Goal: Information Seeking & Learning: Learn about a topic

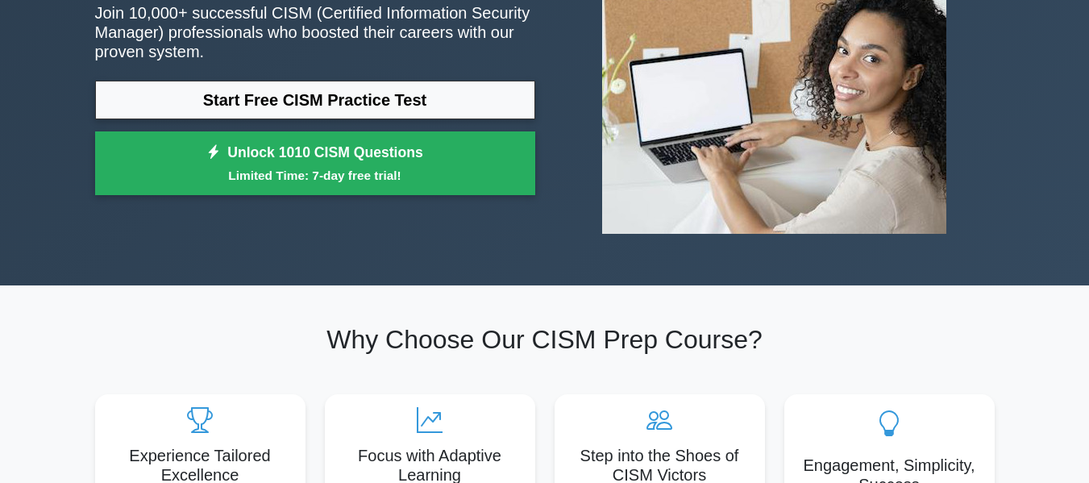
scroll to position [242, 0]
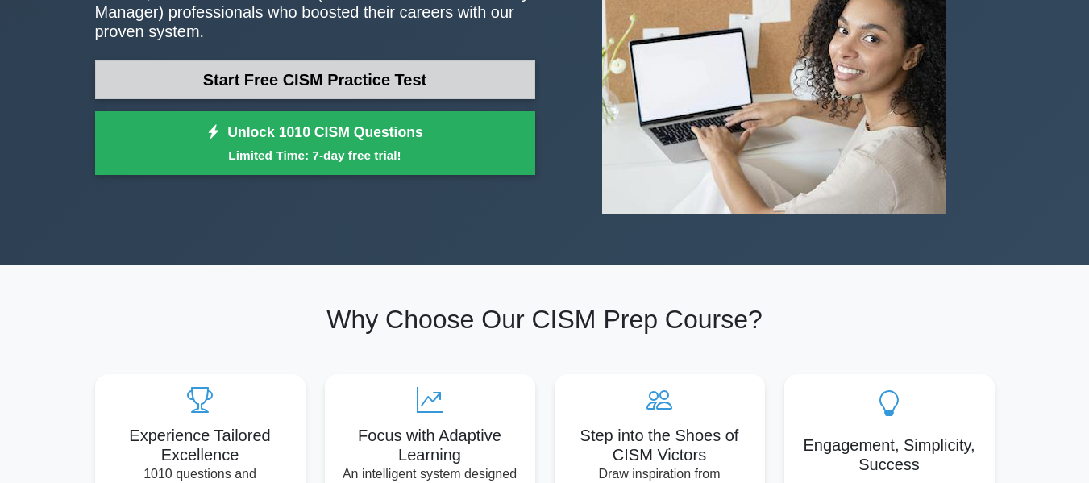
click at [369, 77] on link "Start Free CISM Practice Test" at bounding box center [315, 79] width 440 height 39
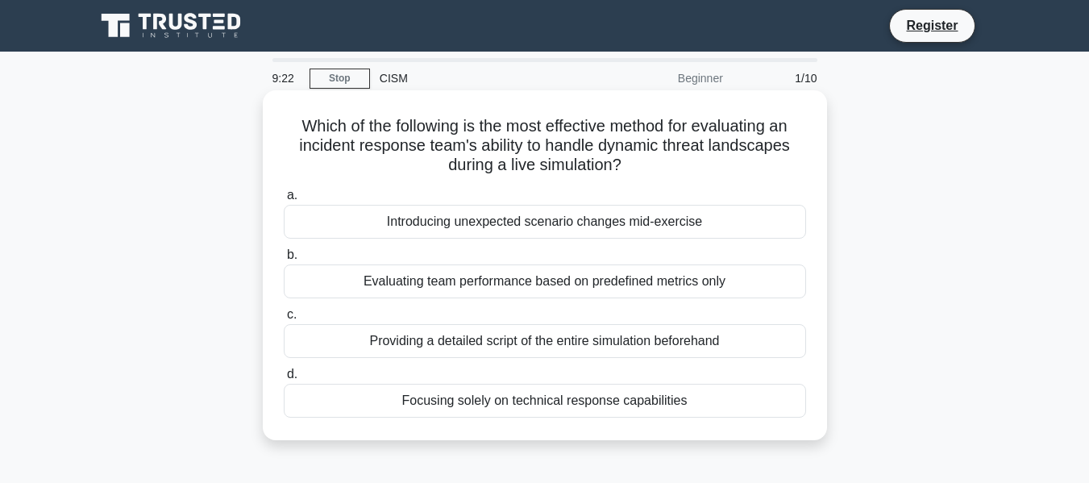
click at [530, 223] on div "Introducing unexpected scenario changes mid-exercise" at bounding box center [545, 222] width 522 height 34
click at [284, 201] on input "a. Introducing unexpected scenario changes mid-exercise" at bounding box center [284, 195] width 0 height 10
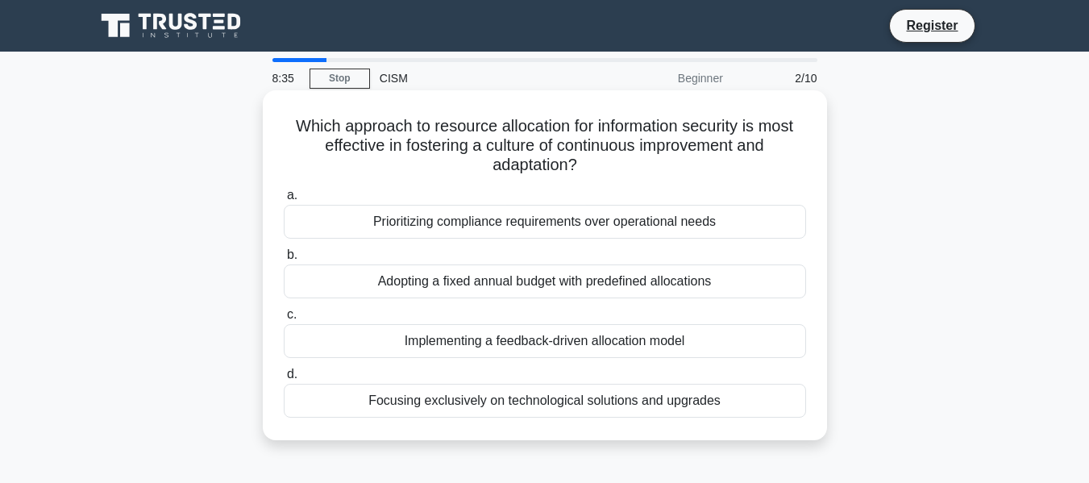
click at [562, 399] on div "Focusing exclusively on technological solutions and upgrades" at bounding box center [545, 401] width 522 height 34
click at [284, 379] on input "d. Focusing exclusively on technological solutions and upgrades" at bounding box center [284, 374] width 0 height 10
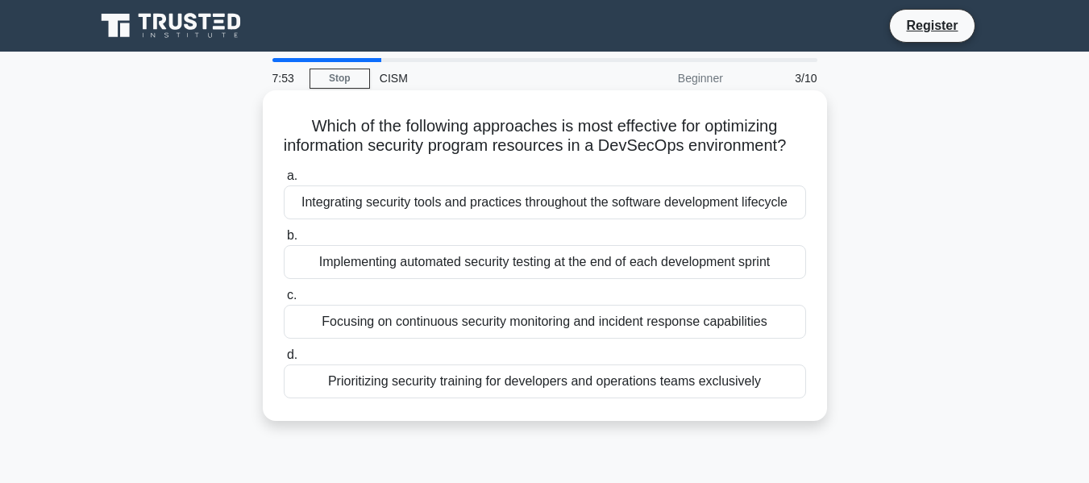
click at [502, 213] on div "Integrating security tools and practices throughout the software development li…" at bounding box center [545, 202] width 522 height 34
click at [284, 181] on input "a. Integrating security tools and practices throughout the software development…" at bounding box center [284, 176] width 0 height 10
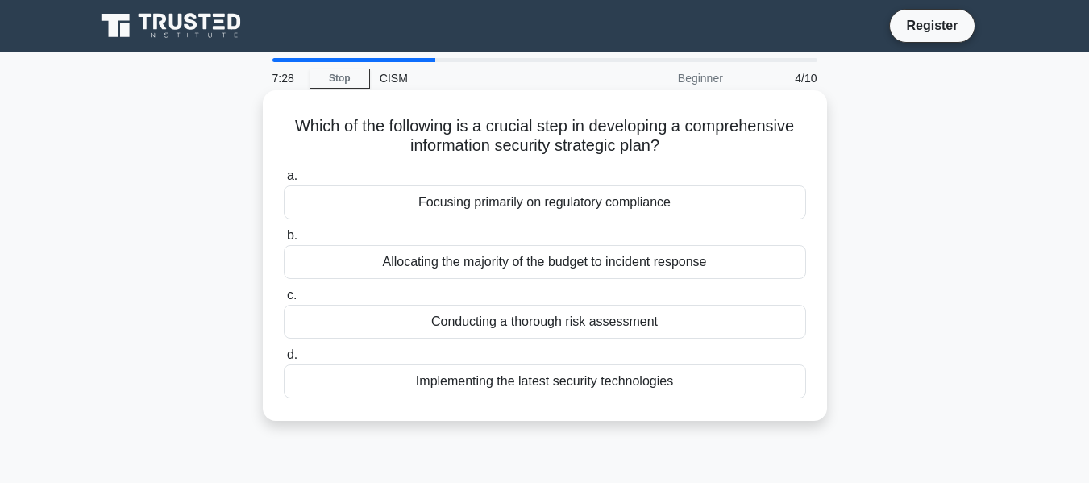
click at [528, 323] on div "Conducting a thorough risk assessment" at bounding box center [545, 322] width 522 height 34
click at [284, 301] on input "c. Conducting a thorough risk assessment" at bounding box center [284, 295] width 0 height 10
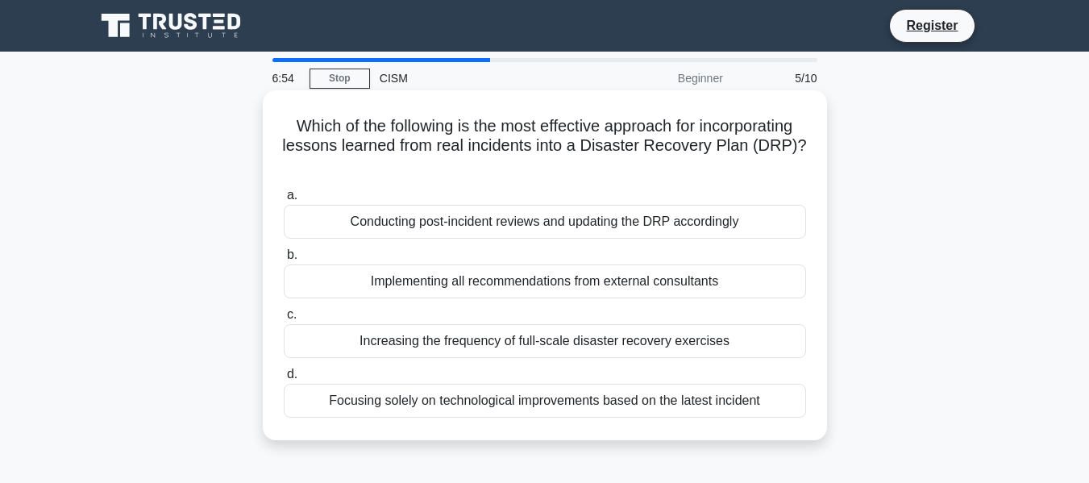
click at [492, 226] on div "Conducting post-incident reviews and updating the DRP accordingly" at bounding box center [545, 222] width 522 height 34
click at [284, 201] on input "a. Conducting post-incident reviews and updating the DRP accordingly" at bounding box center [284, 195] width 0 height 10
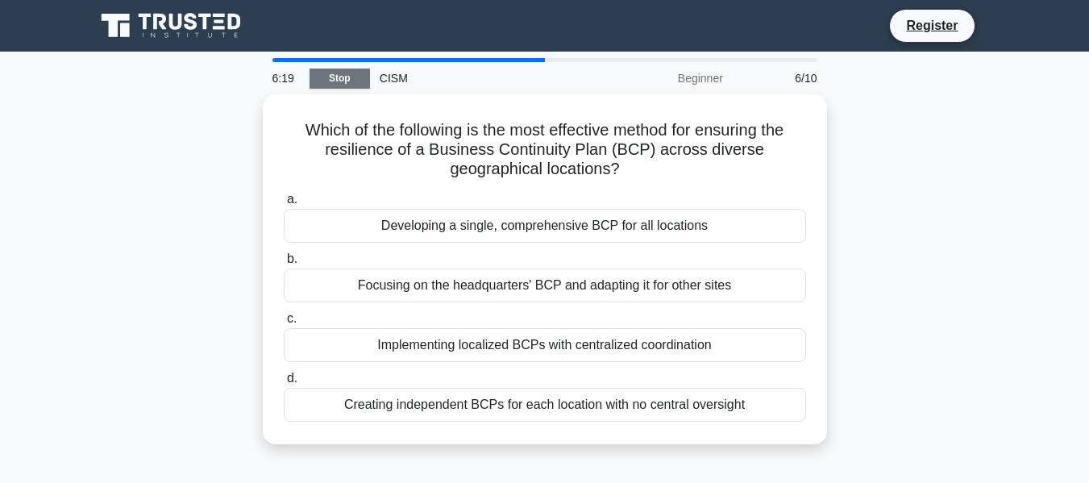
click at [350, 83] on link "Stop" at bounding box center [339, 78] width 60 height 20
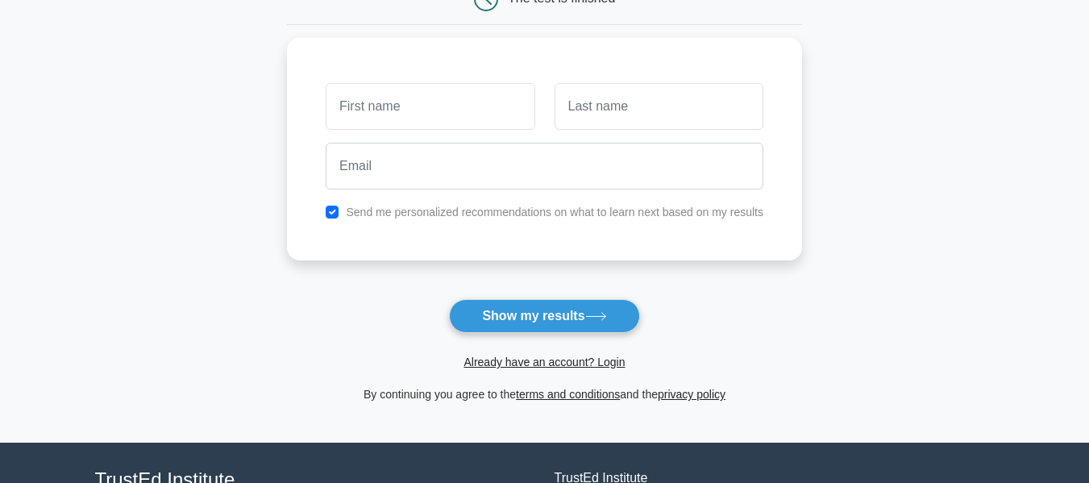
scroll to position [161, 0]
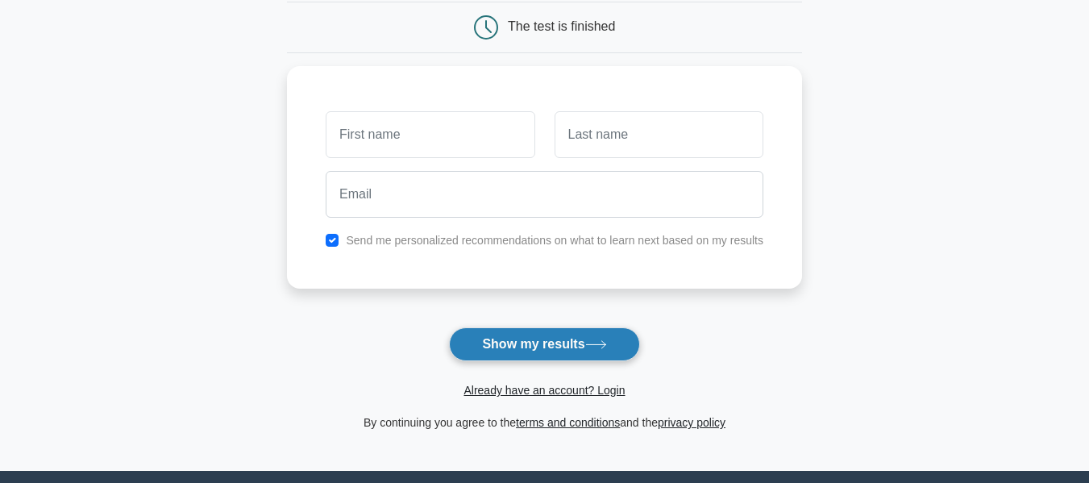
click at [599, 342] on icon at bounding box center [596, 344] width 22 height 9
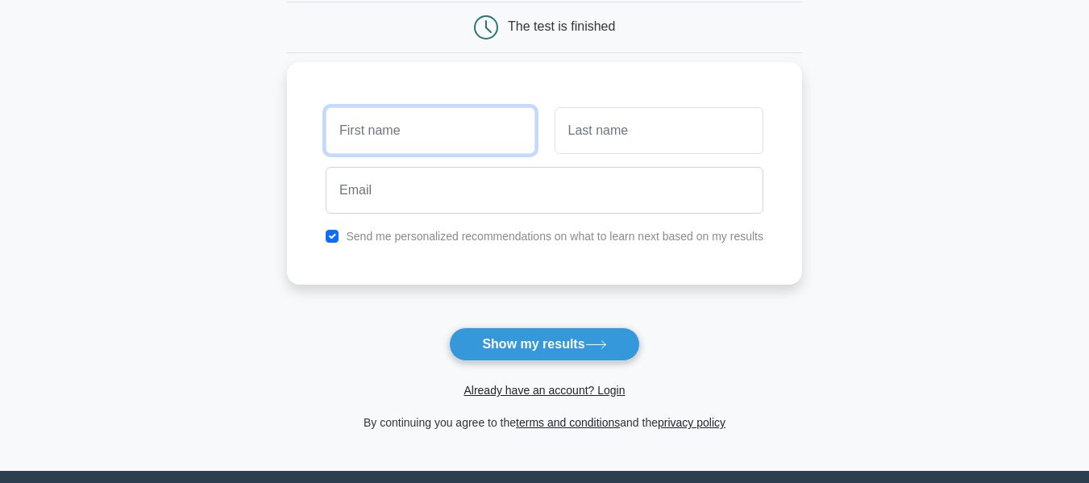
click at [509, 132] on input "text" at bounding box center [430, 130] width 209 height 47
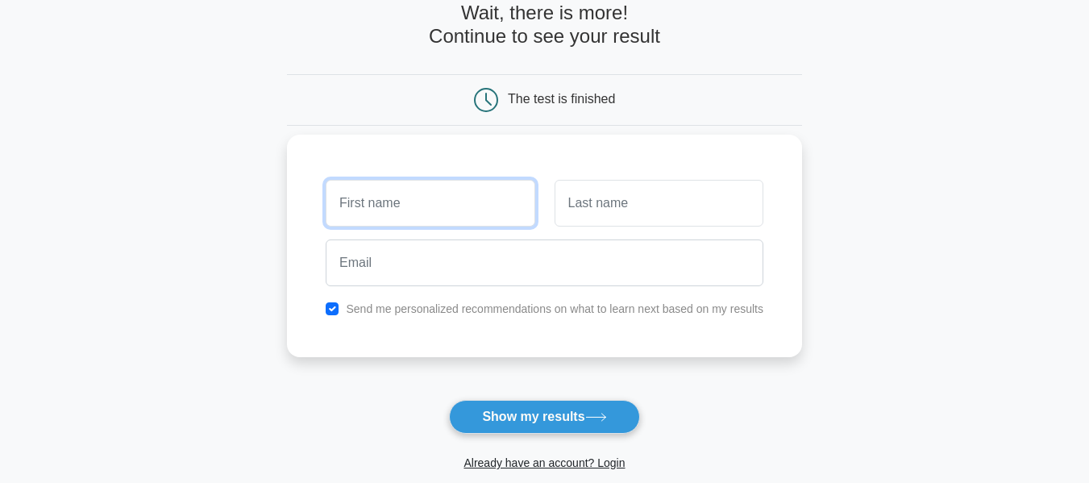
scroll to position [0, 0]
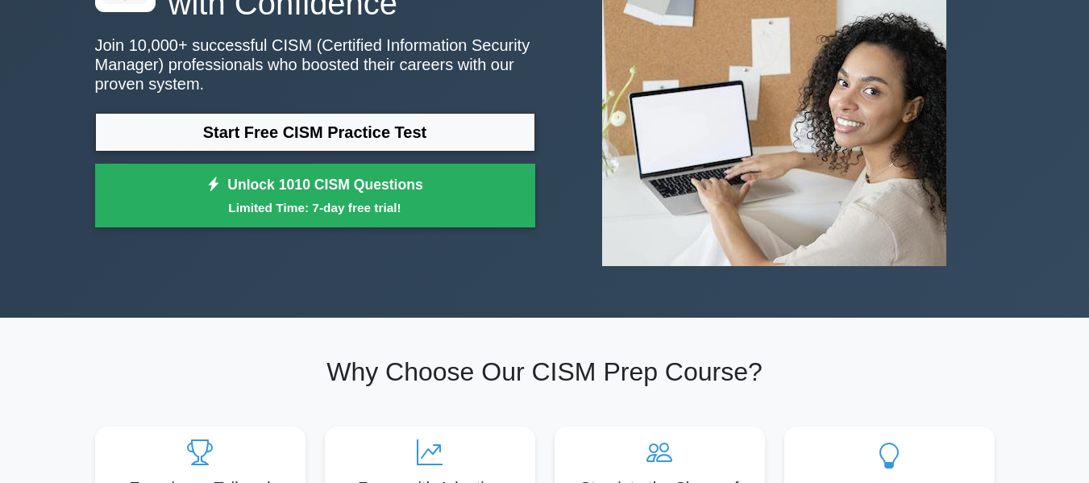
scroll to position [161, 0]
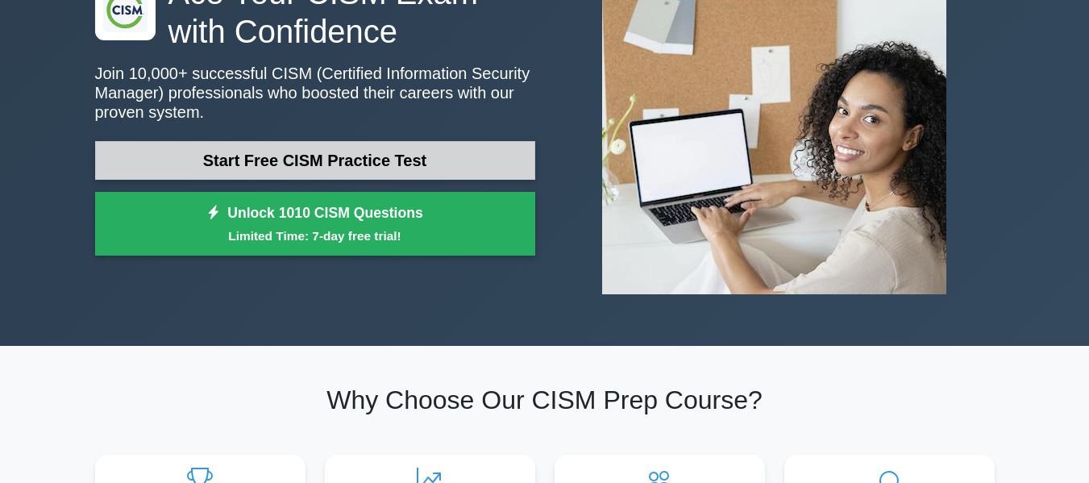
click at [352, 167] on link "Start Free CISM Practice Test" at bounding box center [315, 160] width 440 height 39
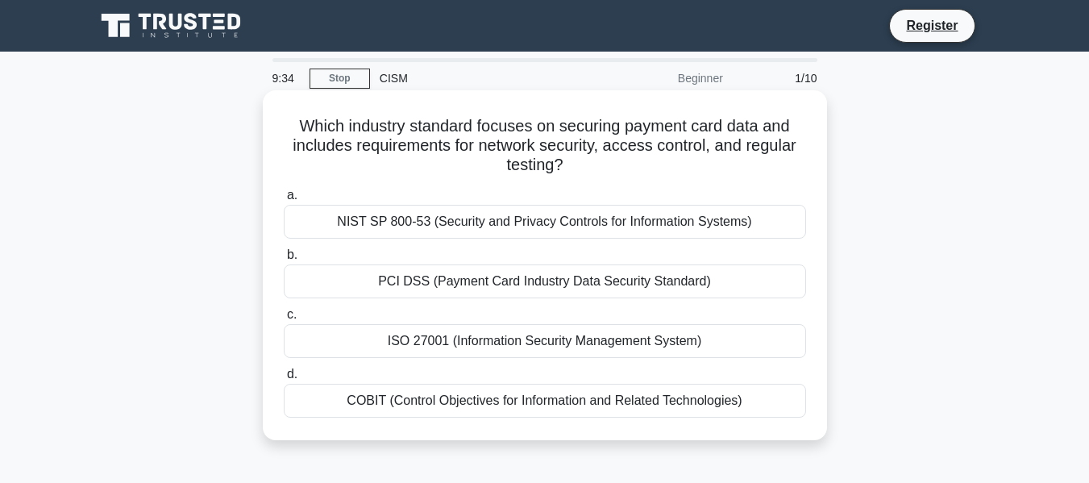
click at [445, 297] on div "PCI DSS (Payment Card Industry Data Security Standard)" at bounding box center [545, 281] width 522 height 34
click at [284, 260] on input "b. PCI DSS (Payment Card Industry Data Security Standard)" at bounding box center [284, 255] width 0 height 10
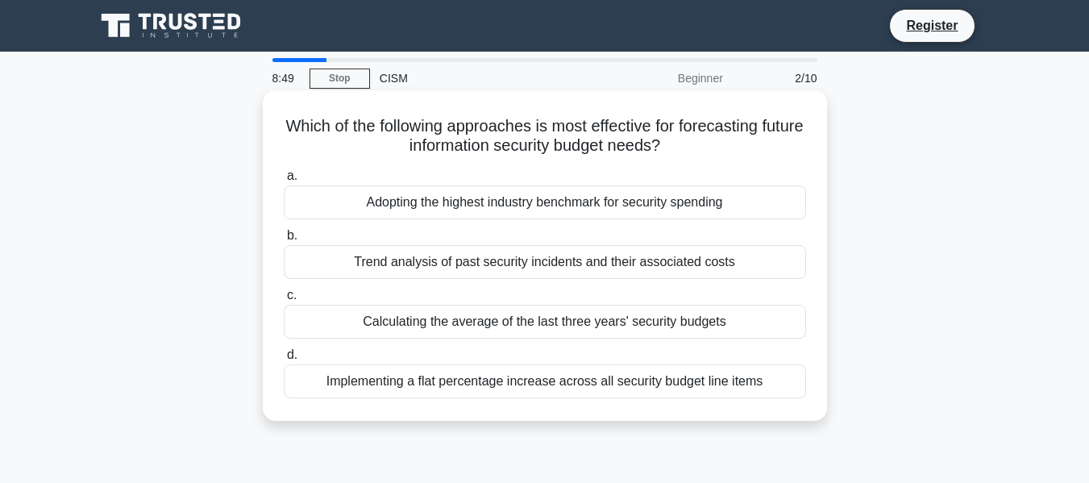
click at [533, 268] on div "Trend analysis of past security incidents and their associated costs" at bounding box center [545, 262] width 522 height 34
click at [284, 241] on input "b. Trend analysis of past security incidents and their associated costs" at bounding box center [284, 235] width 0 height 10
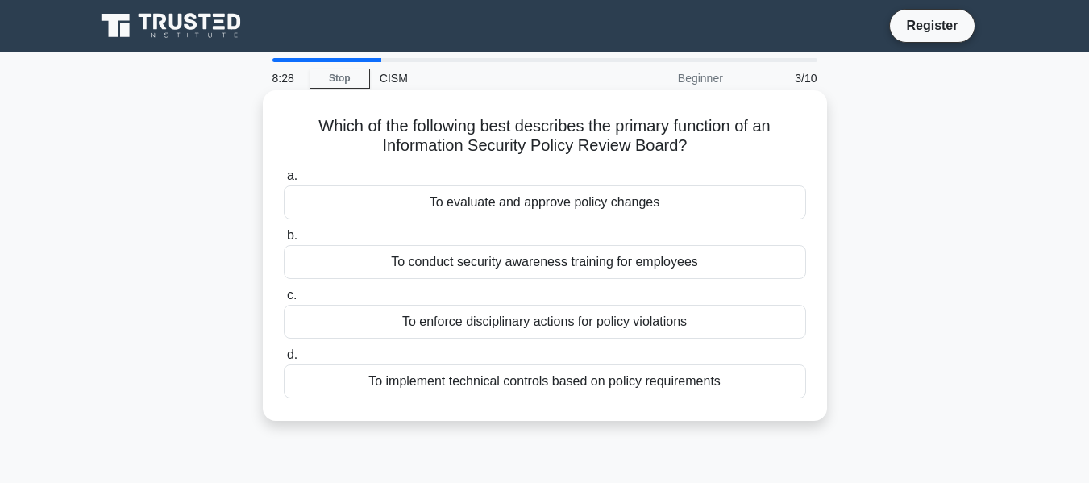
click at [554, 206] on div "To evaluate and approve policy changes" at bounding box center [545, 202] width 522 height 34
click at [284, 181] on input "a. To evaluate and approve policy changes" at bounding box center [284, 176] width 0 height 10
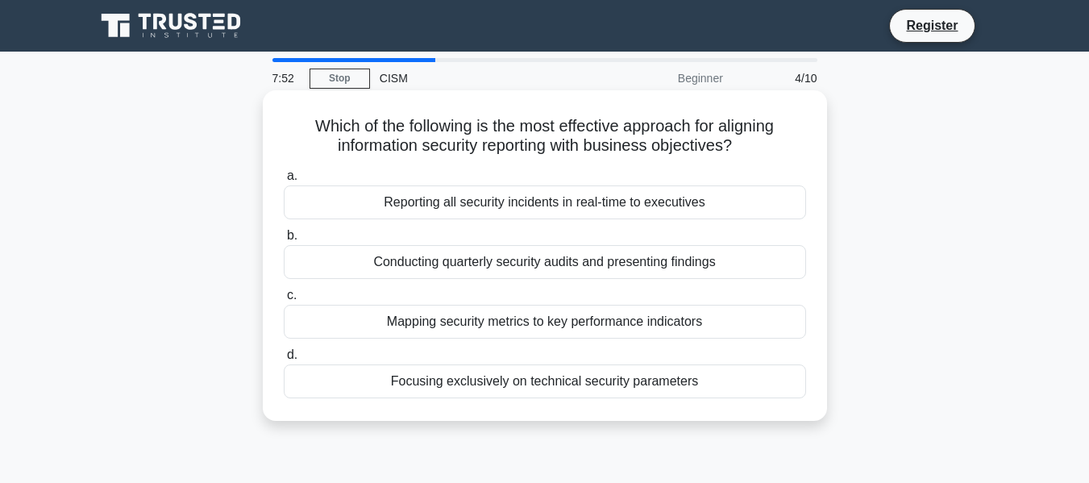
click at [565, 321] on div "Mapping security metrics to key performance indicators" at bounding box center [545, 322] width 522 height 34
click at [284, 301] on input "c. Mapping security metrics to key performance indicators" at bounding box center [284, 295] width 0 height 10
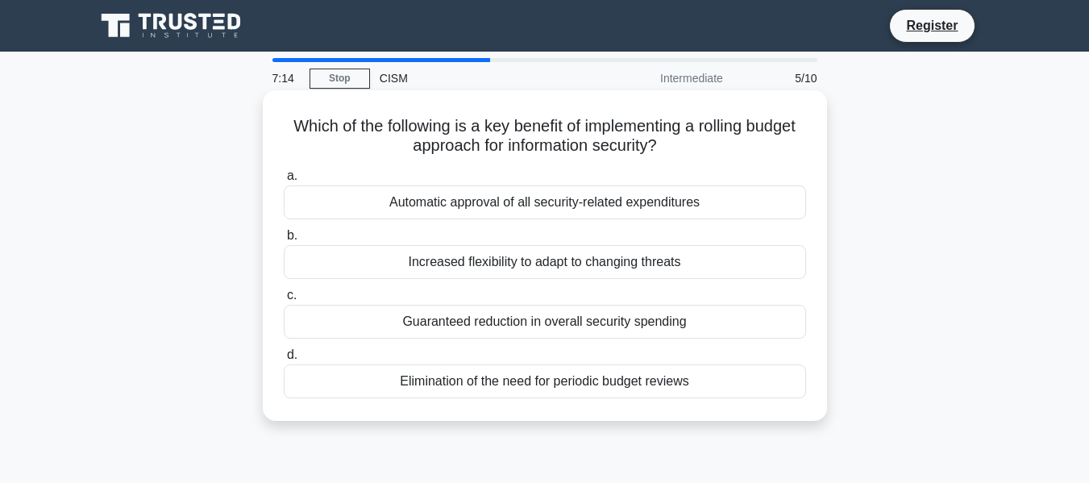
click at [557, 275] on div "Increased flexibility to adapt to changing threats" at bounding box center [545, 262] width 522 height 34
click at [284, 241] on input "b. Increased flexibility to adapt to changing threats" at bounding box center [284, 235] width 0 height 10
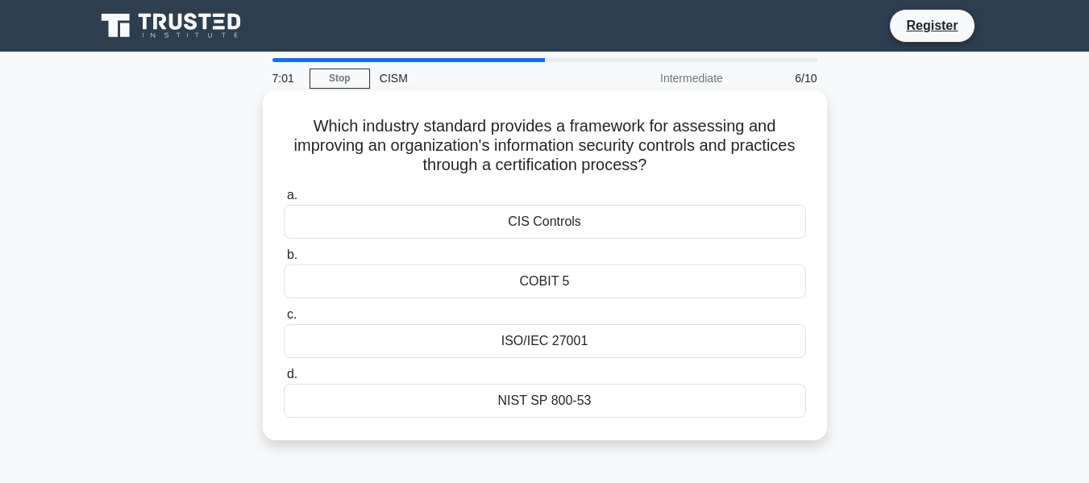
click at [579, 346] on div "ISO/IEC 27001" at bounding box center [545, 341] width 522 height 34
click at [284, 320] on input "c. ISO/IEC 27001" at bounding box center [284, 314] width 0 height 10
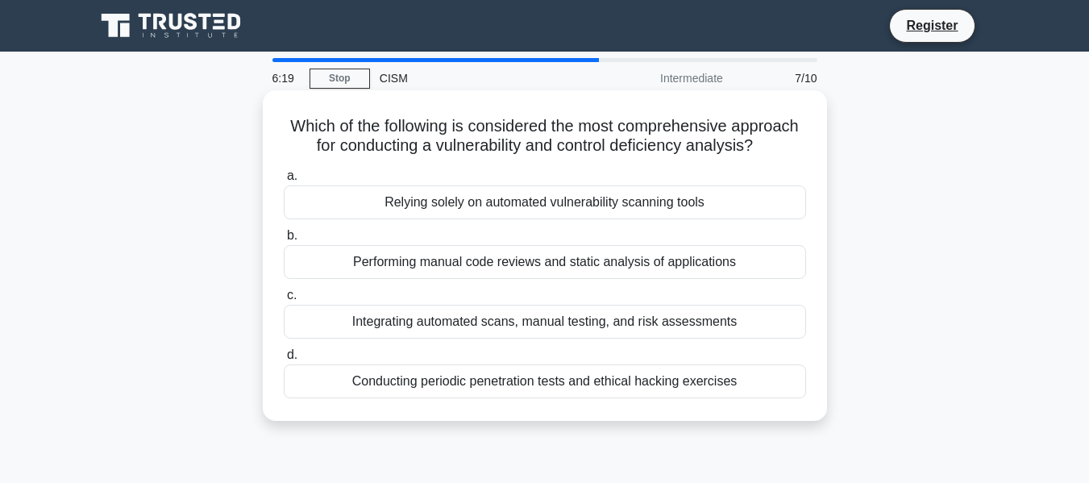
click at [537, 321] on div "Integrating automated scans, manual testing, and risk assessments" at bounding box center [545, 322] width 522 height 34
click at [284, 301] on input "c. Integrating automated scans, manual testing, and risk assessments" at bounding box center [284, 295] width 0 height 10
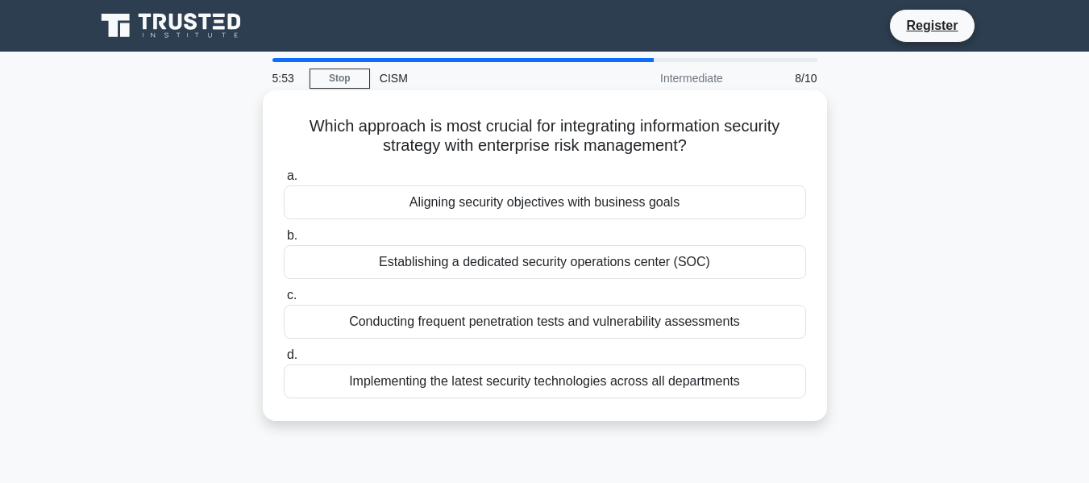
click at [503, 205] on div "Aligning security objectives with business goals" at bounding box center [545, 202] width 522 height 34
click at [284, 181] on input "a. Aligning security objectives with business goals" at bounding box center [284, 176] width 0 height 10
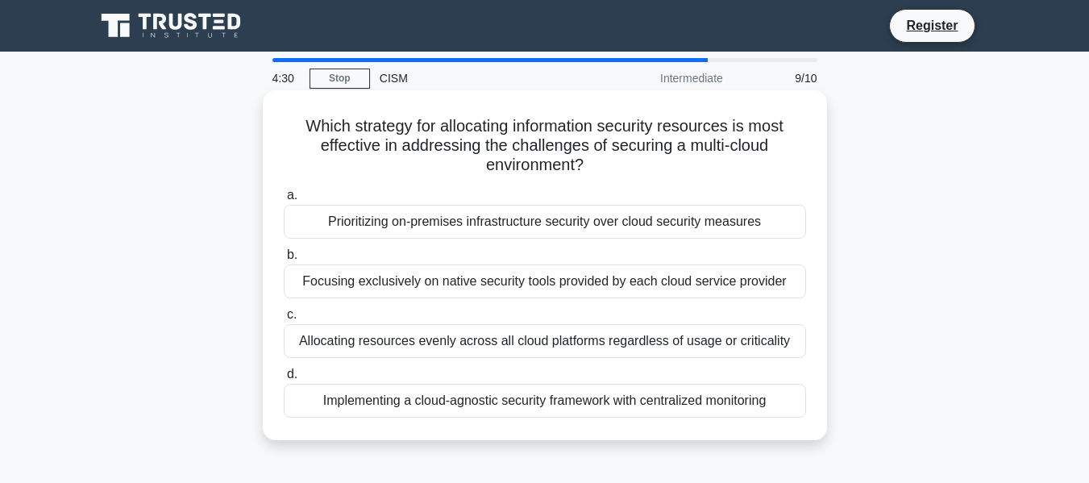
click at [557, 291] on div "Focusing exclusively on native security tools provided by each cloud service pr…" at bounding box center [545, 281] width 522 height 34
click at [284, 260] on input "b. Focusing exclusively on native security tools provided by each cloud service…" at bounding box center [284, 255] width 0 height 10
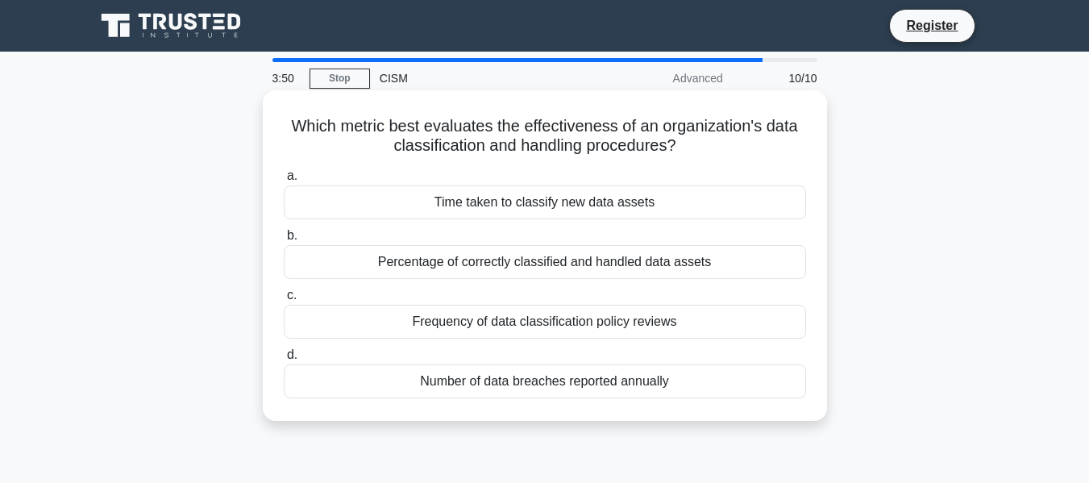
click at [558, 325] on div "Frequency of data classification policy reviews" at bounding box center [545, 322] width 522 height 34
click at [284, 301] on input "c. Frequency of data classification policy reviews" at bounding box center [284, 295] width 0 height 10
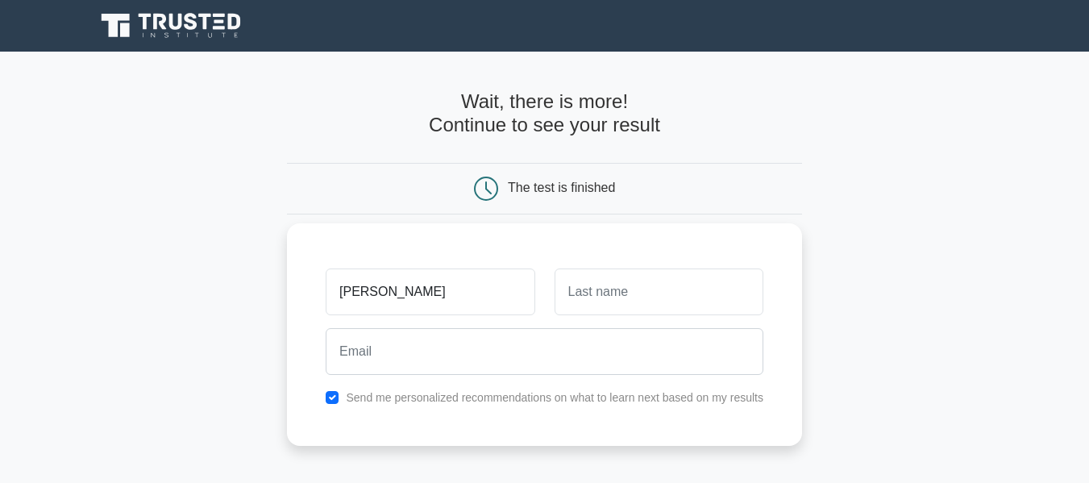
type input "[PERSON_NAME]"
click at [692, 313] on input "text" at bounding box center [658, 291] width 209 height 47
type input "OBIA"
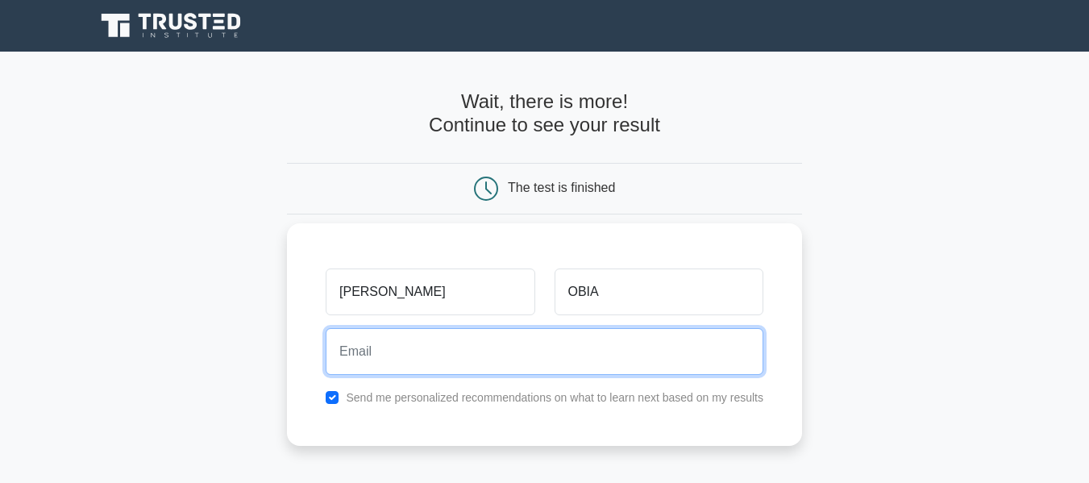
click at [597, 355] on input "email" at bounding box center [545, 351] width 438 height 47
type input "obia120wba@gmail.com"
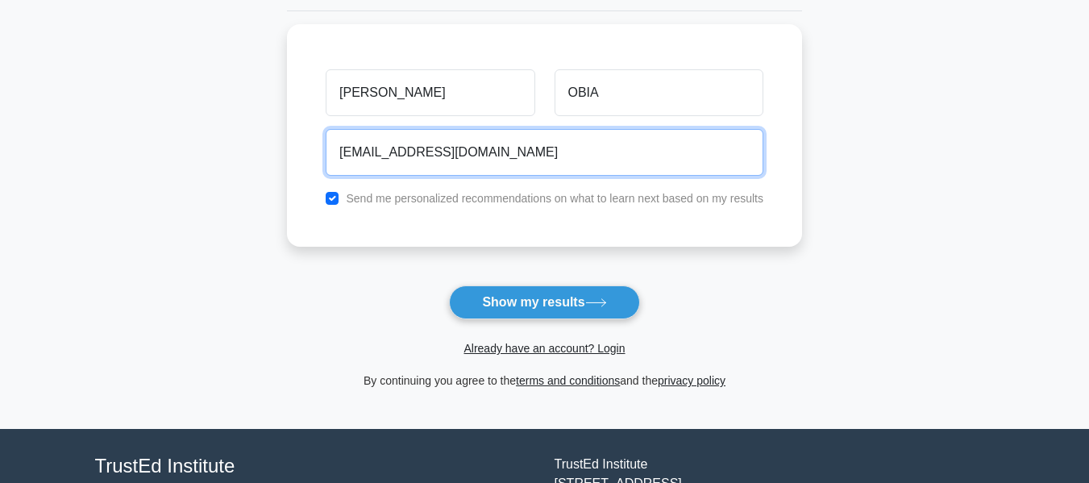
scroll to position [242, 0]
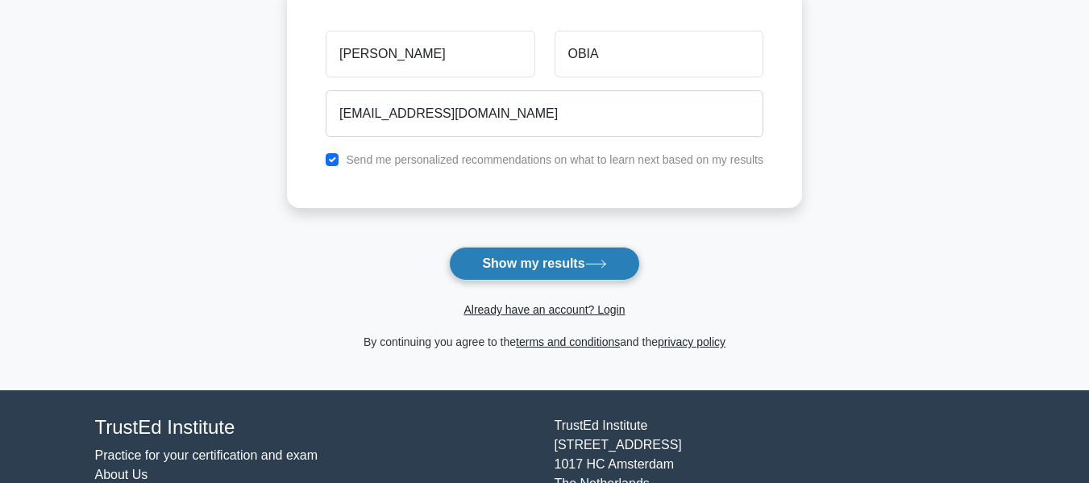
click at [581, 275] on button "Show my results" at bounding box center [544, 264] width 190 height 34
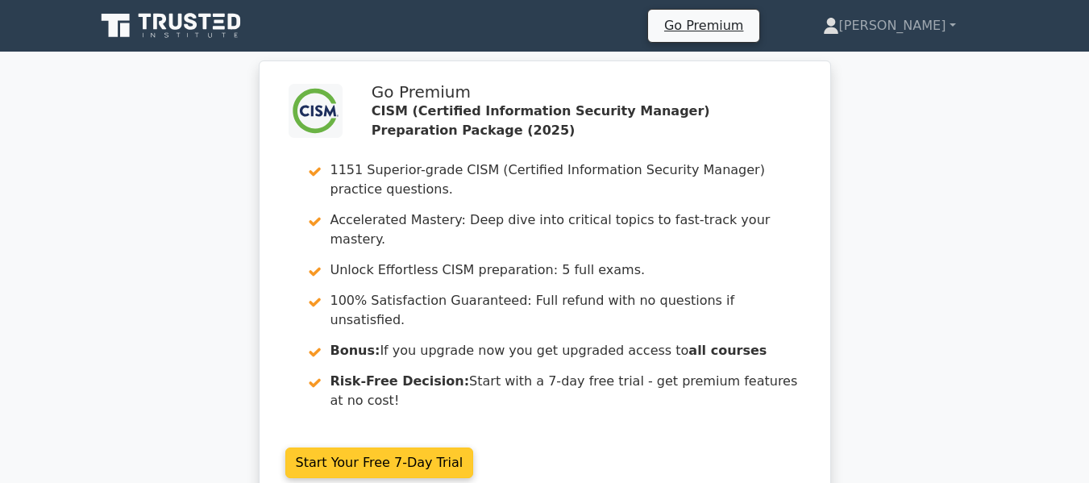
click at [425, 447] on link "Start Your Free 7-Day Trial" at bounding box center [379, 462] width 189 height 31
